Goal: Complete application form

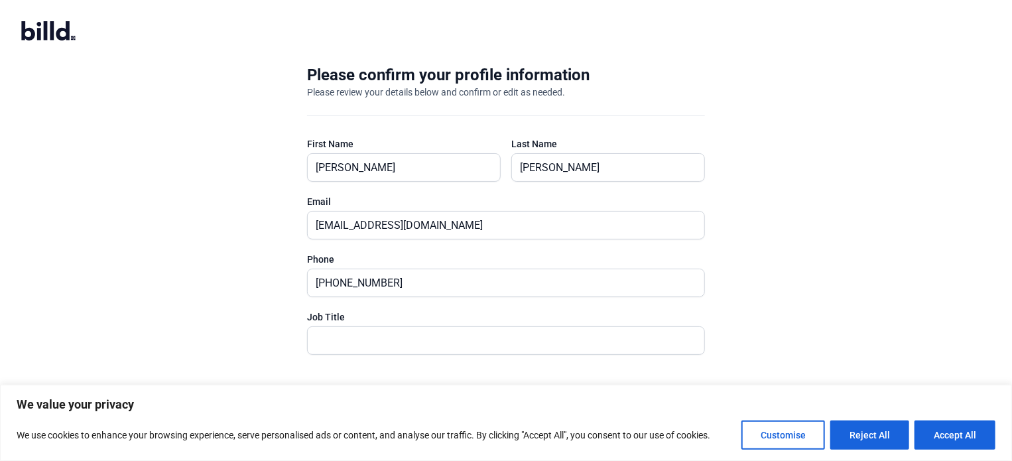
scroll to position [27, 0]
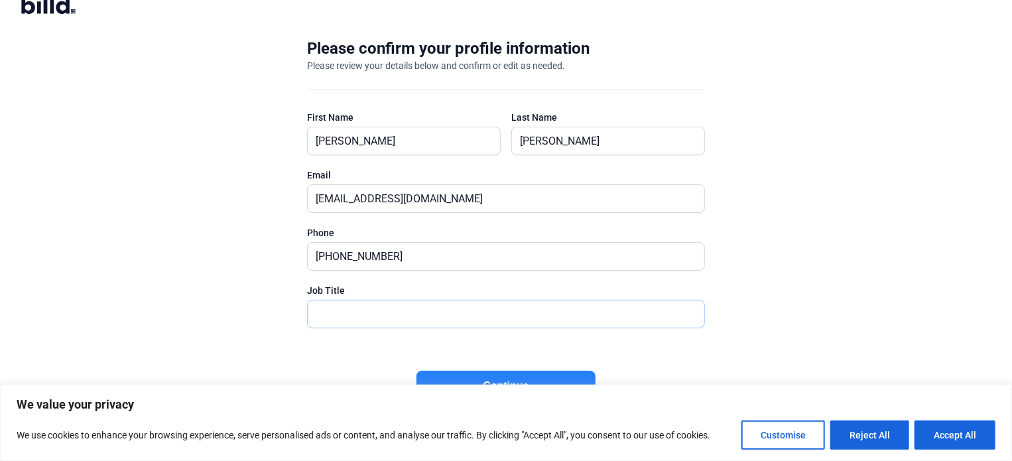
click at [438, 315] on input "text" at bounding box center [499, 314] width 382 height 27
drag, startPoint x: 947, startPoint y: 435, endPoint x: 924, endPoint y: 435, distance: 23.2
click at [945, 435] on button "Accept All" at bounding box center [955, 435] width 81 height 29
checkbox input "true"
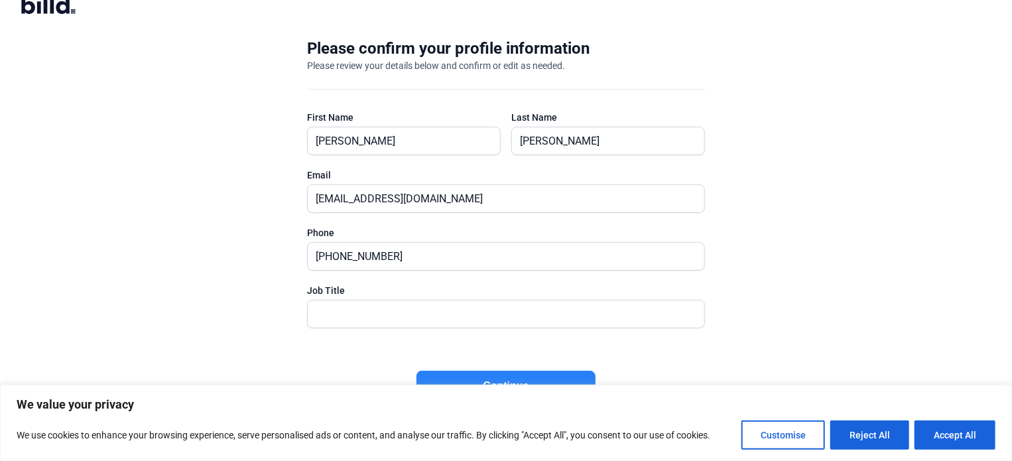
checkbox input "true"
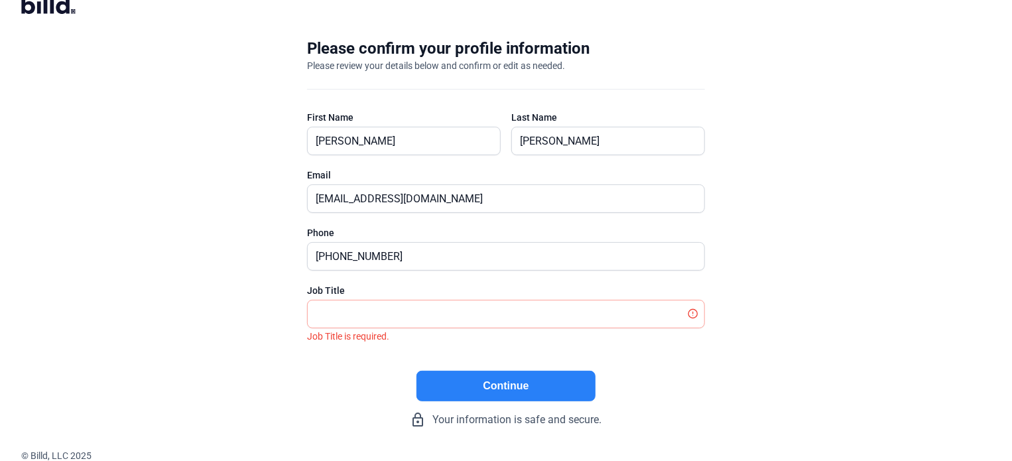
scroll to position [0, 0]
click at [515, 312] on input "text" at bounding box center [499, 314] width 382 height 27
type input "President"
click at [500, 389] on button "Continue" at bounding box center [506, 386] width 179 height 31
